Goal: Task Accomplishment & Management: Manage account settings

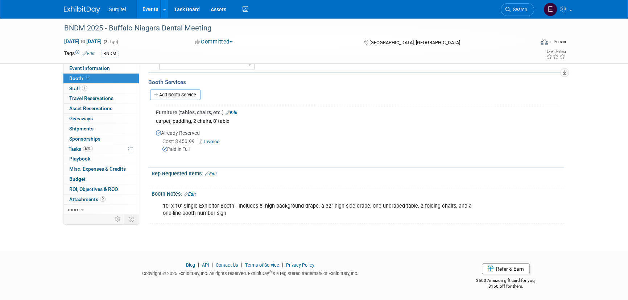
click at [154, 6] on link "Events" at bounding box center [150, 9] width 26 height 18
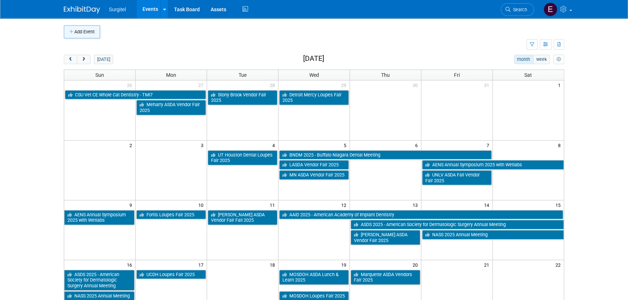
click at [92, 32] on button "Add Event" at bounding box center [82, 31] width 36 height 13
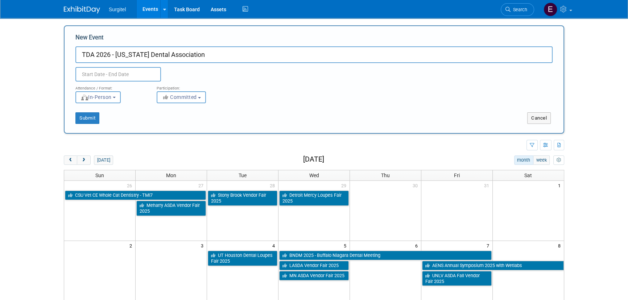
type input "TDA 2026 - Texas Dental Association"
click at [117, 75] on input "text" at bounding box center [118, 74] width 86 height 15
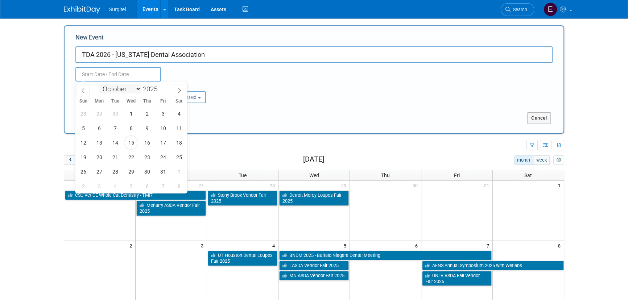
click at [124, 85] on select "January February March April May June July August September October November De…" at bounding box center [120, 88] width 42 height 9
select select "4"
click at [99, 84] on select "January February March April May June July August September October November De…" at bounding box center [120, 88] width 42 height 9
click at [160, 86] on span at bounding box center [160, 87] width 5 height 4
type input "2026"
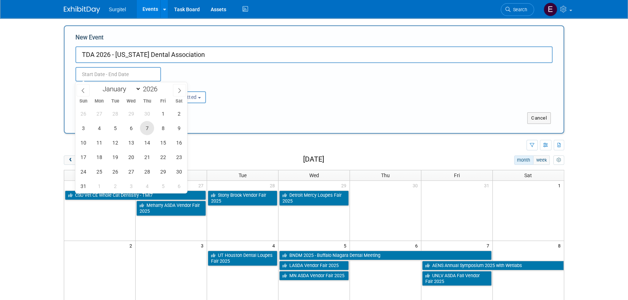
click at [149, 131] on span "7" at bounding box center [147, 128] width 14 height 14
click at [177, 130] on span "9" at bounding box center [179, 128] width 14 height 14
type input "May 7, 2026 to May 9, 2026"
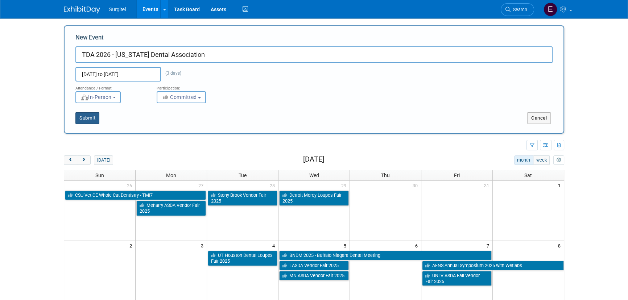
click at [87, 116] on button "Submit" at bounding box center [87, 118] width 24 height 12
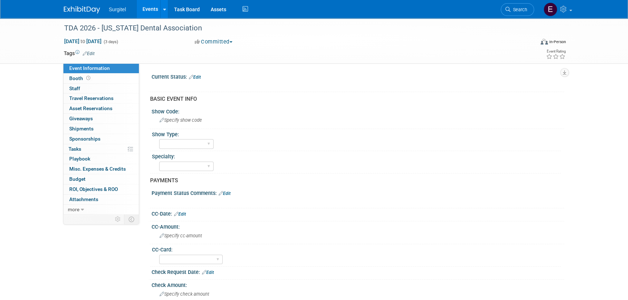
click at [93, 55] on link "Edit" at bounding box center [89, 53] width 12 height 5
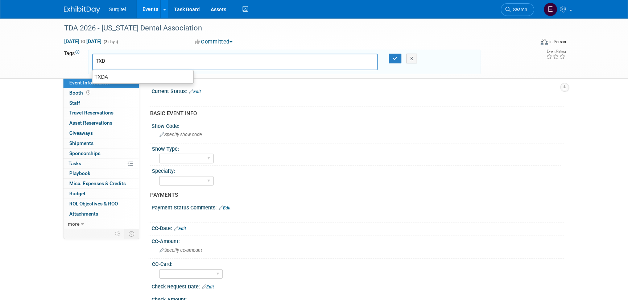
type input "TXDA"
click at [129, 80] on div "TXDA" at bounding box center [143, 77] width 102 height 10
type input "TXDA"
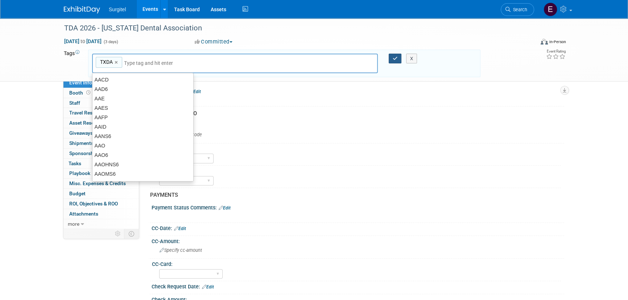
click at [394, 61] on button "button" at bounding box center [395, 59] width 13 height 10
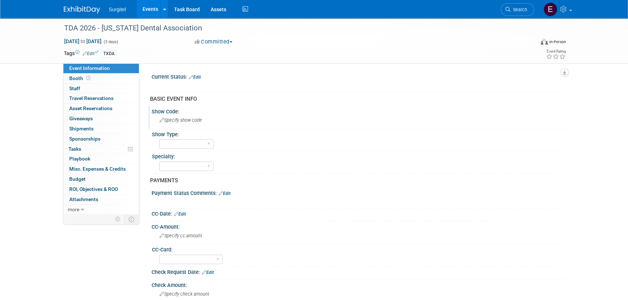
click at [175, 124] on div "Specify show code" at bounding box center [358, 120] width 402 height 11
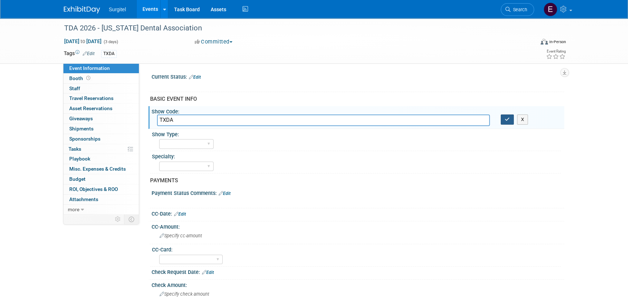
type input "TXDA"
click at [508, 119] on icon "button" at bounding box center [507, 119] width 5 height 5
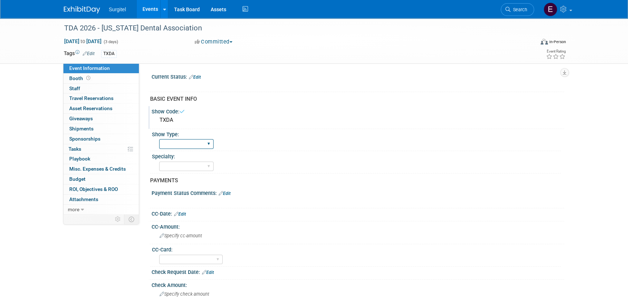
click at [203, 141] on select "School Show Trade Show Wet Lab CE Course Lunch and Learn" at bounding box center [186, 144] width 54 height 10
click at [159, 139] on select "School Show Trade Show Wet Lab CE Course Lunch and Learn" at bounding box center [186, 144] width 54 height 10
click at [199, 143] on select "School Show Trade Show Wet Lab CE Course Lunch and Learn" at bounding box center [186, 144] width 54 height 10
select select "Trade Show"
click at [159, 139] on select "School Show Trade Show Wet Lab CE Course Lunch and Learn" at bounding box center [186, 144] width 54 height 10
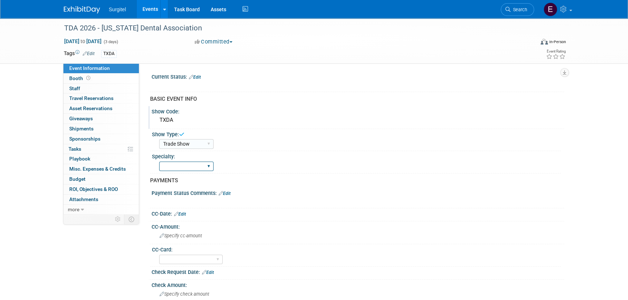
click at [191, 166] on select "Dental Hygiene Medical Veterinarian Other" at bounding box center [186, 167] width 54 height 10
select select "Dental"
click at [159, 162] on select "Dental Hygiene Medical Veterinarian Other" at bounding box center [186, 167] width 54 height 10
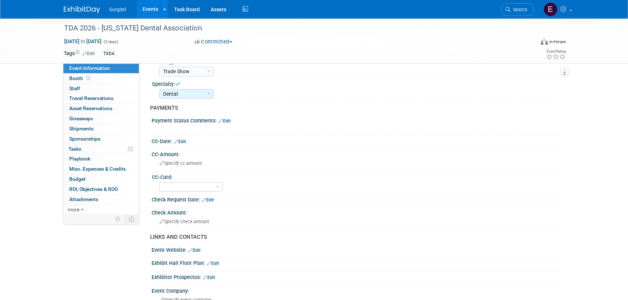
scroll to position [99, 0]
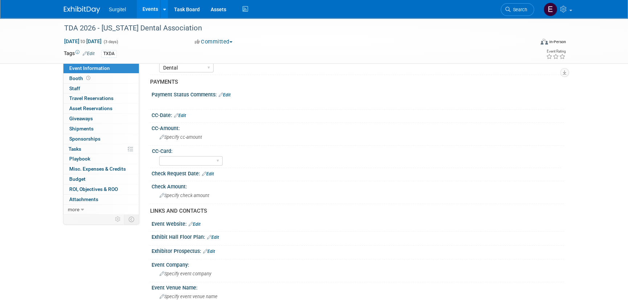
click at [183, 113] on link "Edit" at bounding box center [180, 115] width 12 height 5
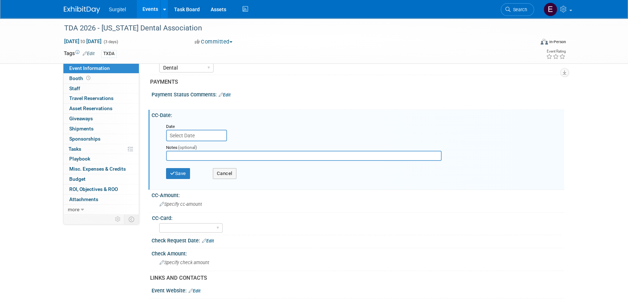
click at [187, 138] on input "text" at bounding box center [196, 136] width 61 height 12
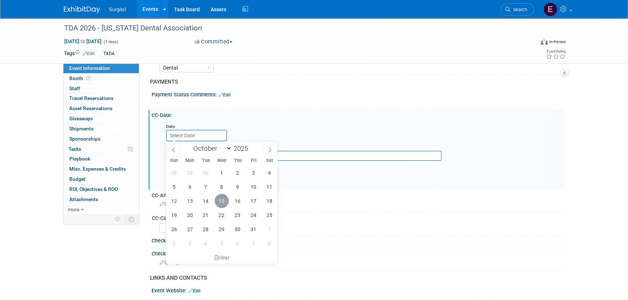
click at [221, 202] on span "15" at bounding box center [222, 201] width 14 height 14
type input "Oct 15, 2025"
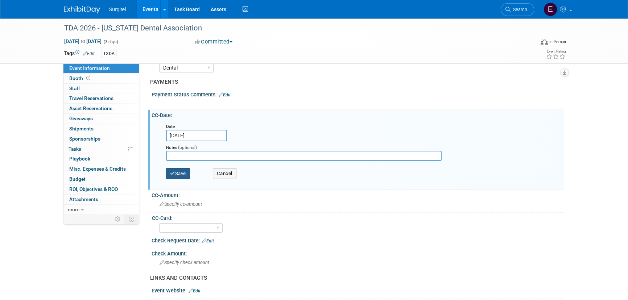
click at [177, 173] on button "Save" at bounding box center [178, 173] width 24 height 11
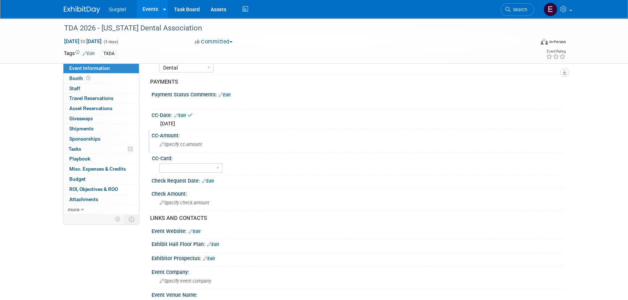
click at [174, 145] on span "Specify cc-amount" at bounding box center [181, 144] width 42 height 5
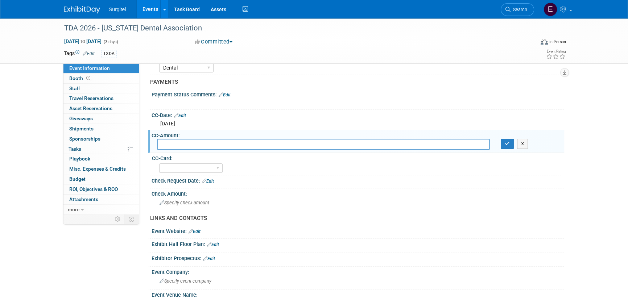
click at [529, 146] on div "X" at bounding box center [530, 144] width 58 height 10
click at [524, 143] on button "X" at bounding box center [522, 144] width 11 height 10
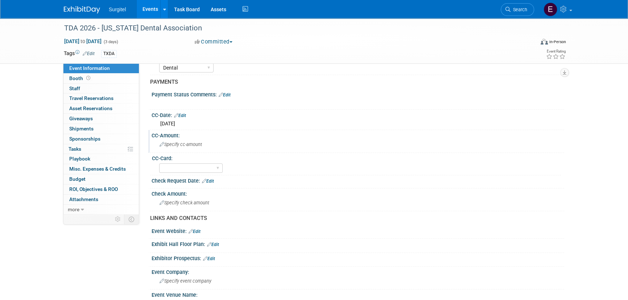
click at [183, 116] on link "Edit" at bounding box center [180, 115] width 12 height 5
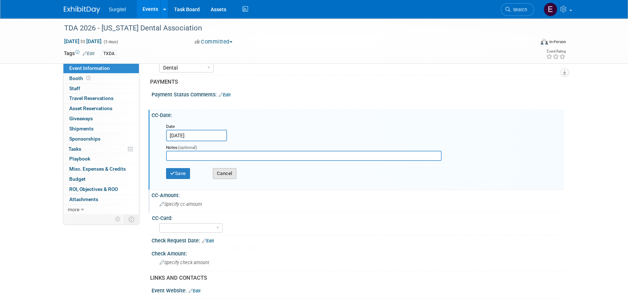
click at [225, 172] on button "Cancel" at bounding box center [225, 173] width 24 height 11
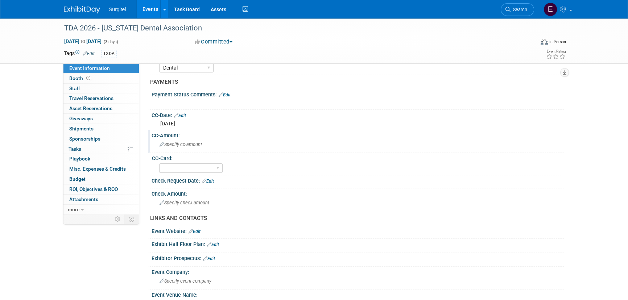
click at [185, 113] on link "Edit" at bounding box center [180, 115] width 12 height 5
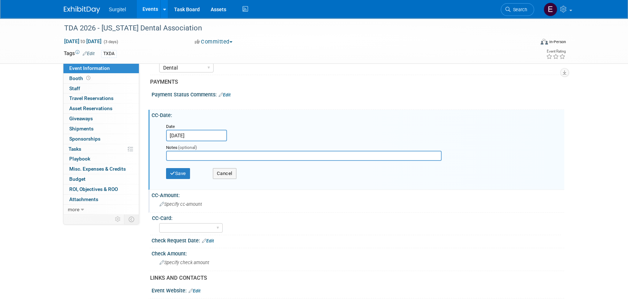
click at [183, 133] on input "Oct 15, 2025" at bounding box center [196, 136] width 61 height 12
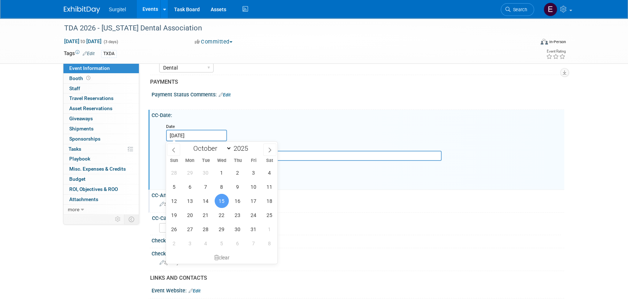
click at [217, 197] on span "15" at bounding box center [222, 201] width 14 height 14
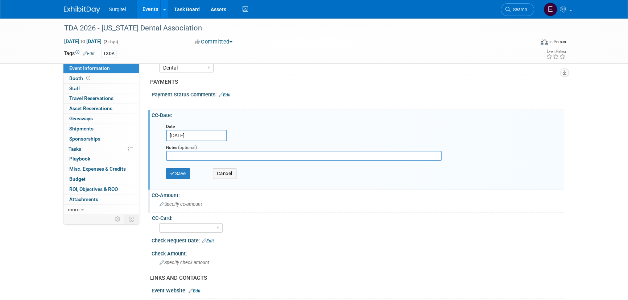
click at [192, 131] on input "Oct 15, 2025" at bounding box center [196, 136] width 61 height 12
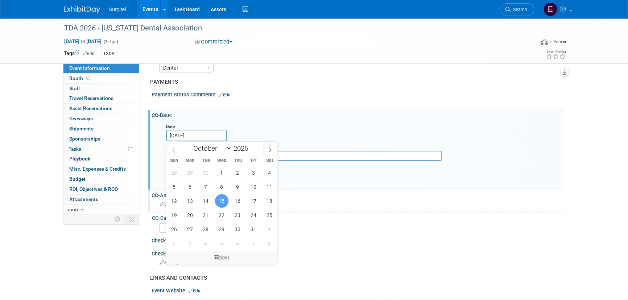
click at [228, 255] on div "clear" at bounding box center [222, 258] width 112 height 12
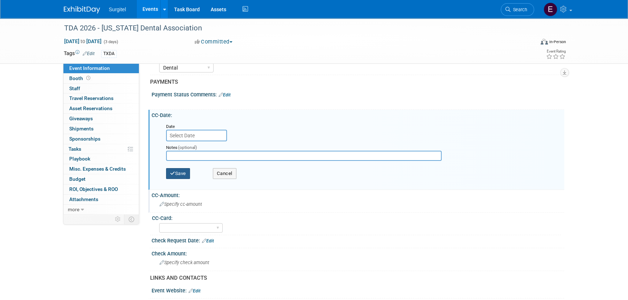
click at [181, 168] on button "Save" at bounding box center [178, 173] width 24 height 11
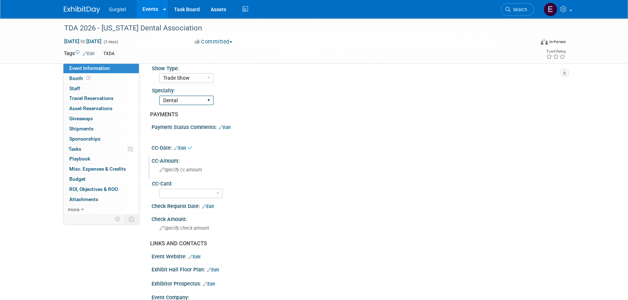
scroll to position [0, 0]
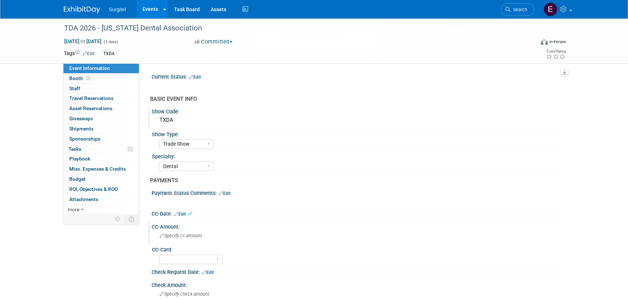
drag, startPoint x: 198, startPoint y: 72, endPoint x: 198, endPoint y: 77, distance: 5.5
click at [198, 72] on div "Current Status: Edit" at bounding box center [358, 75] width 413 height 9
click at [198, 77] on link "Edit" at bounding box center [195, 77] width 12 height 5
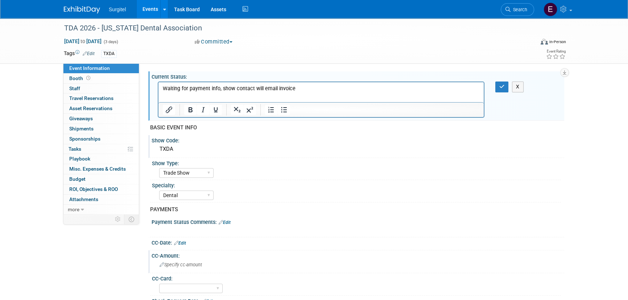
click at [495, 88] on div "X" at bounding box center [506, 87] width 33 height 11
click at [499, 87] on icon "button" at bounding box center [501, 86] width 5 height 5
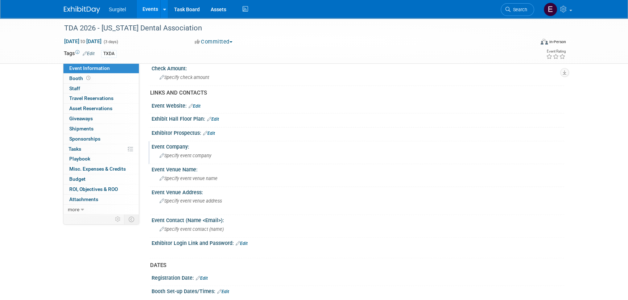
scroll to position [231, 0]
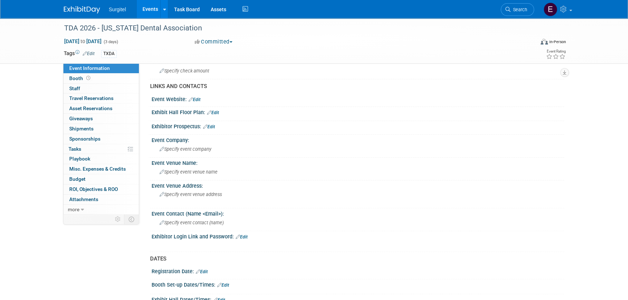
click at [219, 112] on link "Edit" at bounding box center [213, 112] width 12 height 5
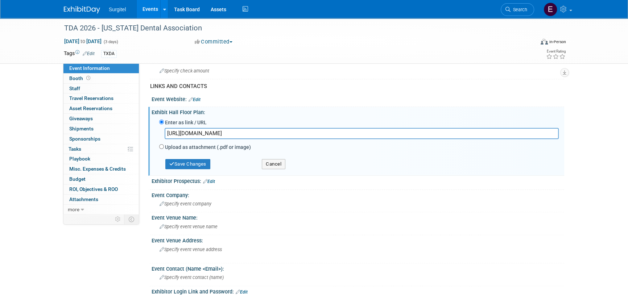
type input "https://tda2026.mapyourshow.com/8_0/exhview/index.cfm?selectedBooth=327"
click at [212, 160] on div "Save Changes" at bounding box center [205, 161] width 103 height 17
click at [205, 162] on button "Save Changes" at bounding box center [187, 164] width 45 height 10
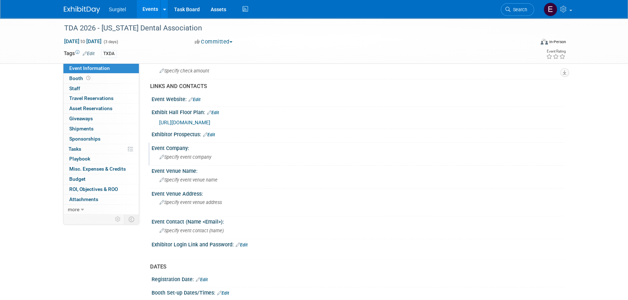
click at [206, 158] on span "Specify event company" at bounding box center [186, 156] width 52 height 5
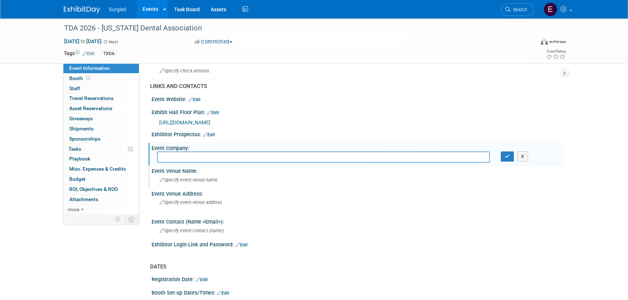
click at [202, 181] on span "Specify event venue name" at bounding box center [189, 179] width 58 height 5
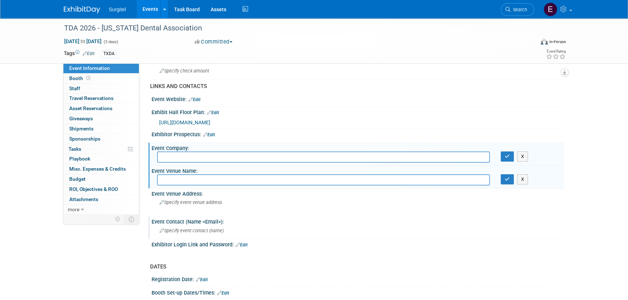
click at [191, 235] on div "Specify event contact (name )" at bounding box center [358, 230] width 402 height 11
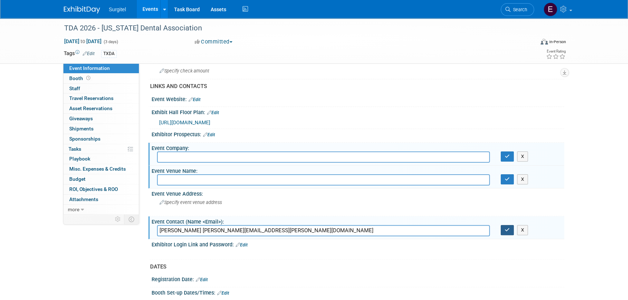
type input "Brian Murphy brian.murphy@wearemci.com"
click at [510, 228] on button "button" at bounding box center [507, 230] width 13 height 10
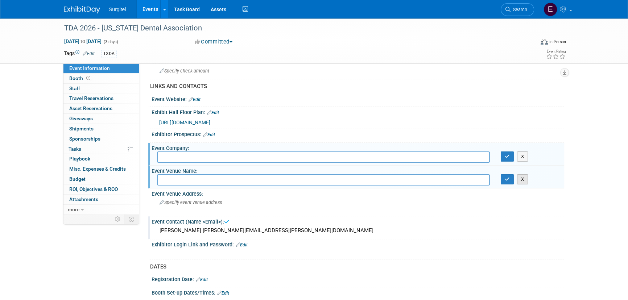
click at [520, 176] on button "X" at bounding box center [522, 179] width 11 height 10
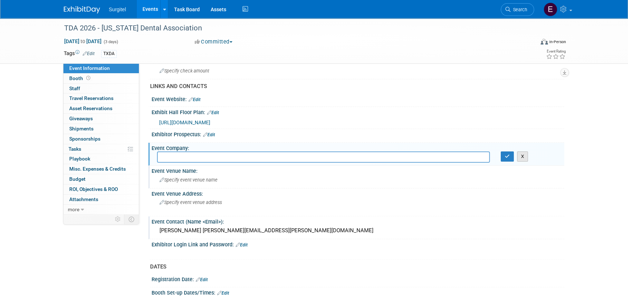
click at [520, 155] on button "X" at bounding box center [522, 157] width 11 height 10
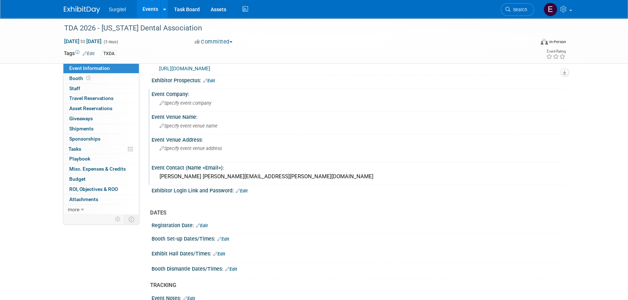
scroll to position [297, 0]
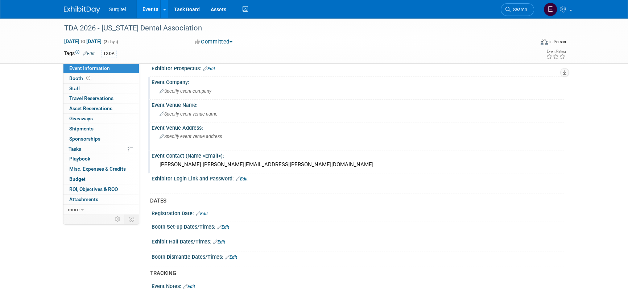
click at [188, 137] on span "Specify event venue address" at bounding box center [191, 136] width 62 height 5
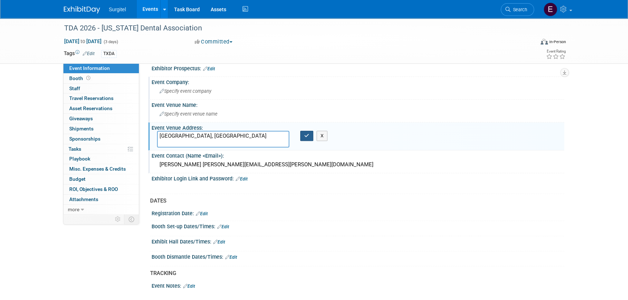
type textarea "San Antonio, TX"
click at [304, 136] on icon "button" at bounding box center [306, 135] width 5 height 5
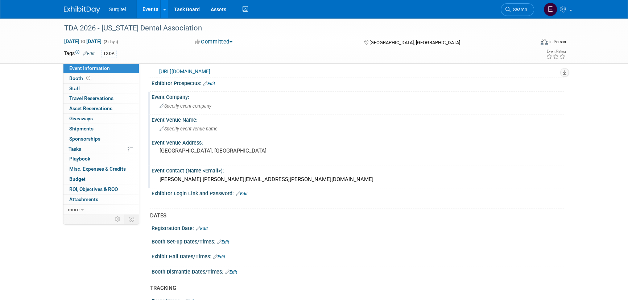
scroll to position [165, 0]
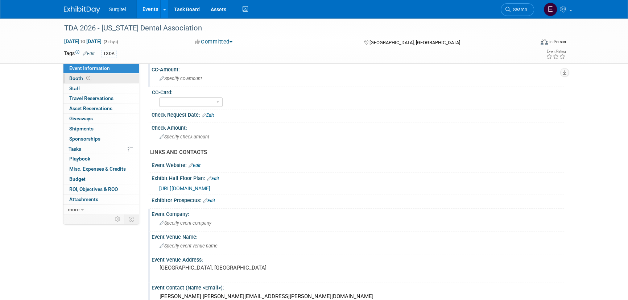
click at [89, 77] on icon at bounding box center [88, 78] width 4 height 4
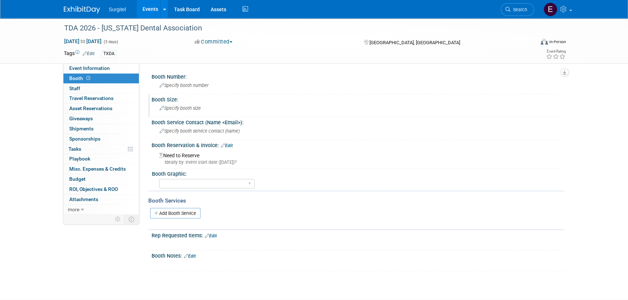
click at [189, 108] on span "Specify booth size" at bounding box center [180, 107] width 41 height 5
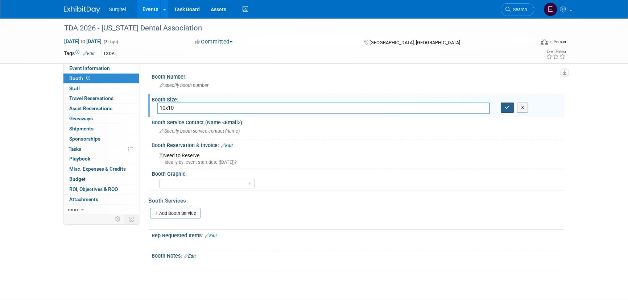
type input "10x10"
click at [509, 107] on icon "button" at bounding box center [507, 107] width 5 height 5
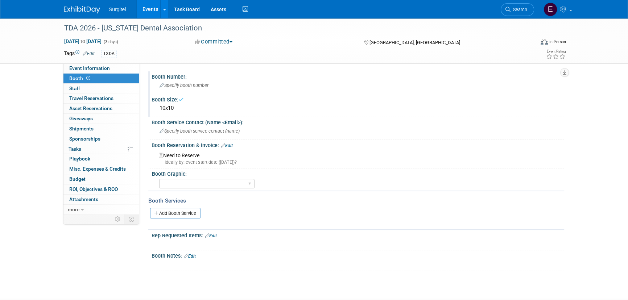
click at [180, 85] on span "Specify booth number" at bounding box center [184, 85] width 49 height 5
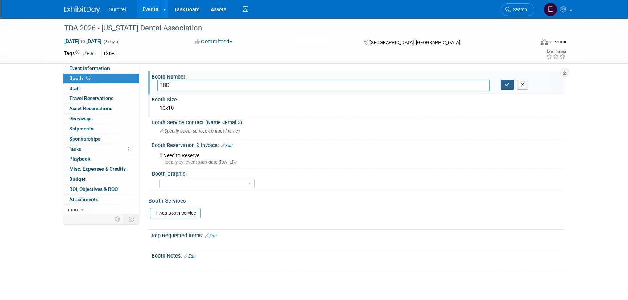
type input "TBD"
click at [505, 87] on icon "button" at bounding box center [507, 84] width 5 height 5
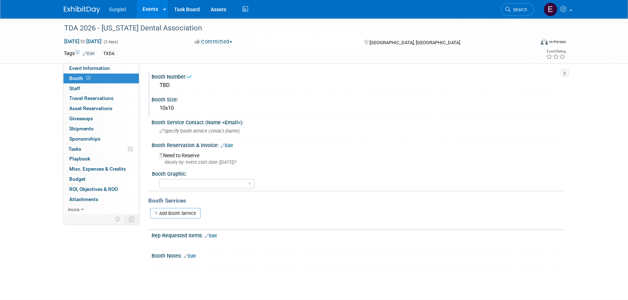
click at [232, 143] on link "Edit" at bounding box center [227, 145] width 12 height 5
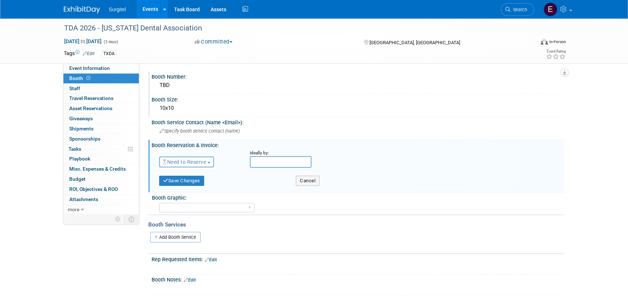
click at [192, 159] on span "Need to Reserve" at bounding box center [184, 162] width 43 height 6
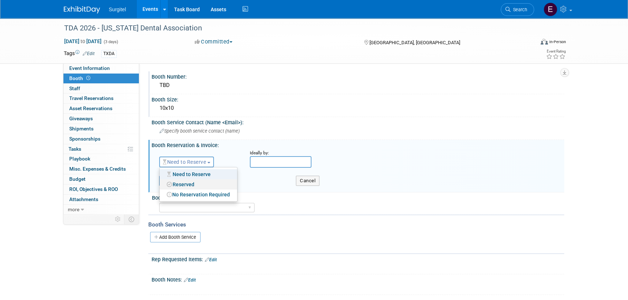
click at [202, 182] on link "Reserved" at bounding box center [199, 184] width 78 height 10
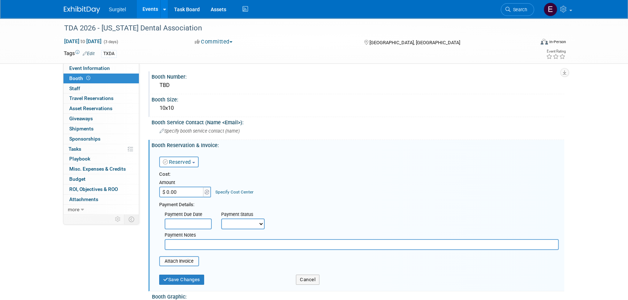
click at [251, 217] on div "Payment Status" at bounding box center [245, 214] width 49 height 7
click at [256, 225] on select "Not Paid Yet Partially Paid Paid in Full" at bounding box center [243, 224] width 44 height 11
select select "3"
click at [221, 219] on select "Not Paid Yet Partially Paid Paid in Full" at bounding box center [243, 224] width 44 height 11
click at [187, 195] on input "$ 0.00" at bounding box center [181, 192] width 45 height 11
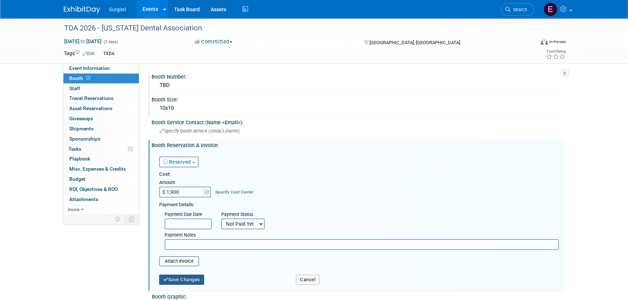
type input "$ 1,900.00"
click at [182, 282] on button "Save Changes" at bounding box center [181, 280] width 45 height 10
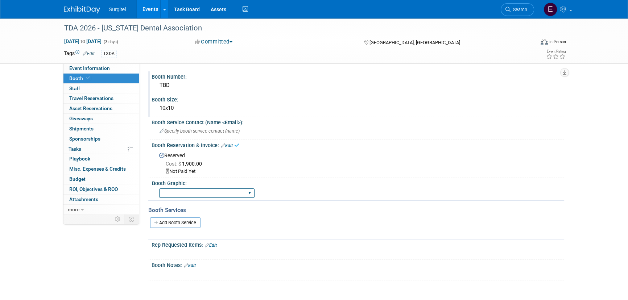
click at [174, 189] on select "Big Island Booth 10x20 Backlit 8' Fabric Popup 10' Light Box 2' Fabric Banner N…" at bounding box center [206, 194] width 95 height 10
select select "8' Fabric Popup"
click at [159, 189] on select "Big Island Booth 10x20 Backlit 8' Fabric Popup 10' Light Box 2' Fabric Banner N…" at bounding box center [206, 194] width 95 height 10
click at [76, 89] on span "Staff 0" at bounding box center [74, 89] width 11 height 6
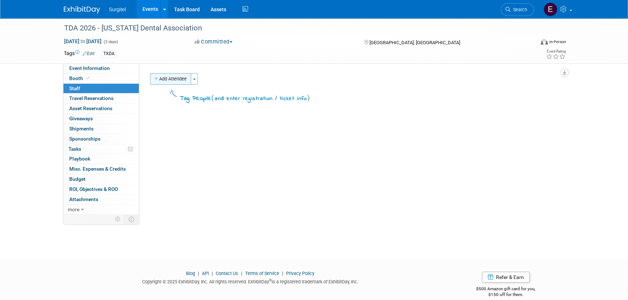
click at [171, 81] on button "Add Attendee" at bounding box center [170, 79] width 41 height 12
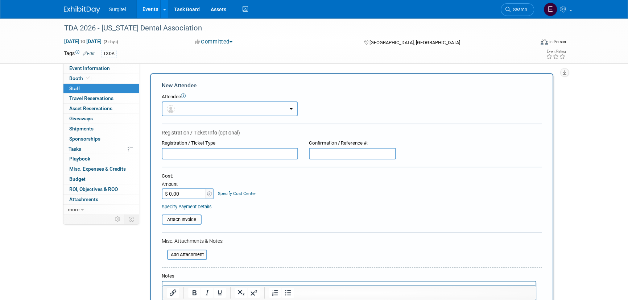
click at [177, 103] on button "button" at bounding box center [230, 109] width 136 height 15
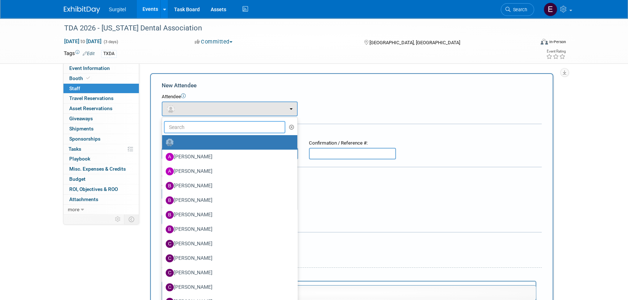
click at [190, 123] on input "text" at bounding box center [224, 127] width 121 height 12
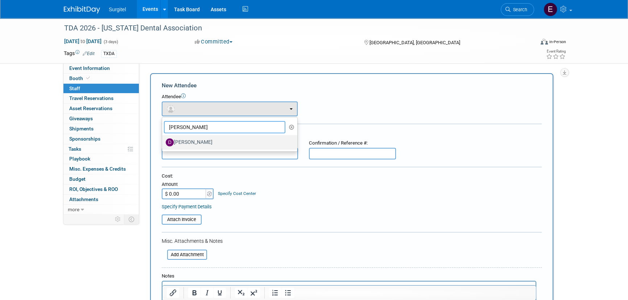
type input "Dustin"
click at [211, 141] on label "[PERSON_NAME]" at bounding box center [228, 143] width 124 height 12
click at [163, 141] on input "[PERSON_NAME]" at bounding box center [160, 141] width 5 height 5
select select "0b57edbb-dd9f-4092-8a2a-614c09e22395"
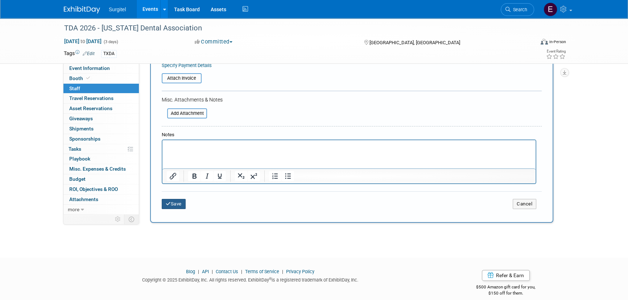
click at [182, 204] on button "Save" at bounding box center [174, 204] width 24 height 10
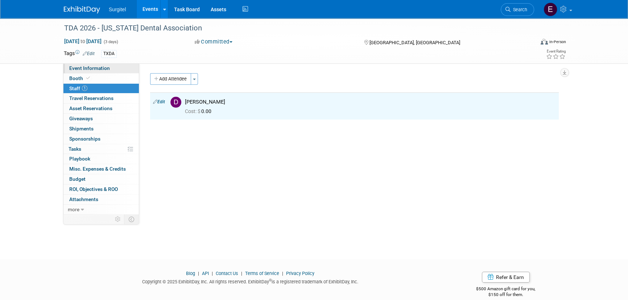
click at [86, 71] on link "Event Information" at bounding box center [100, 68] width 75 height 10
select select "Trade Show"
select select "Dental"
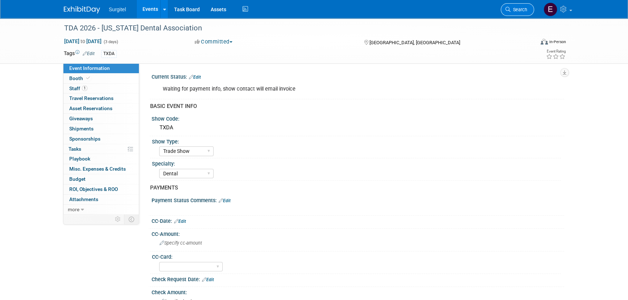
click at [517, 7] on link "Search" at bounding box center [517, 9] width 33 height 13
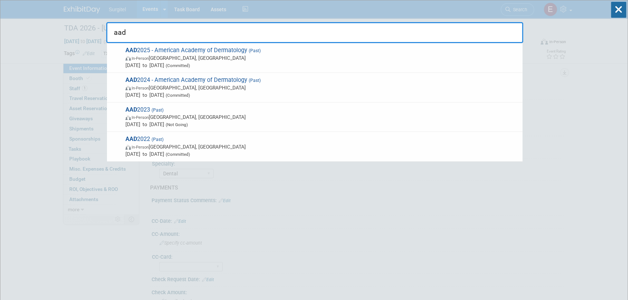
type input "aad"
